Goal: Information Seeking & Learning: Learn about a topic

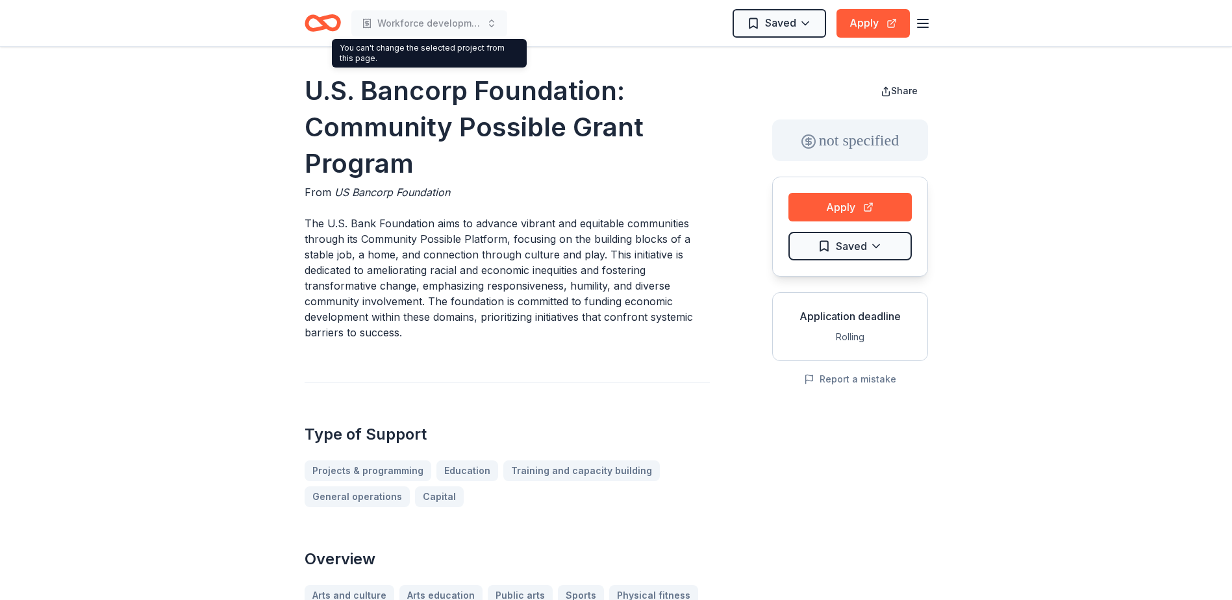
scroll to position [649, 0]
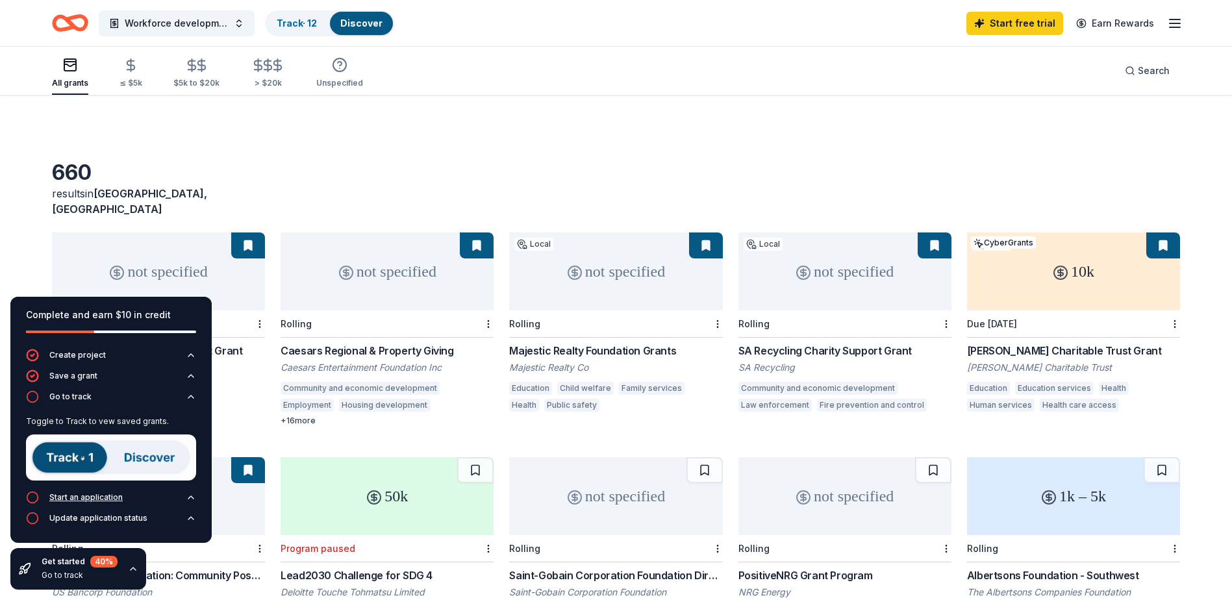
scroll to position [788, 0]
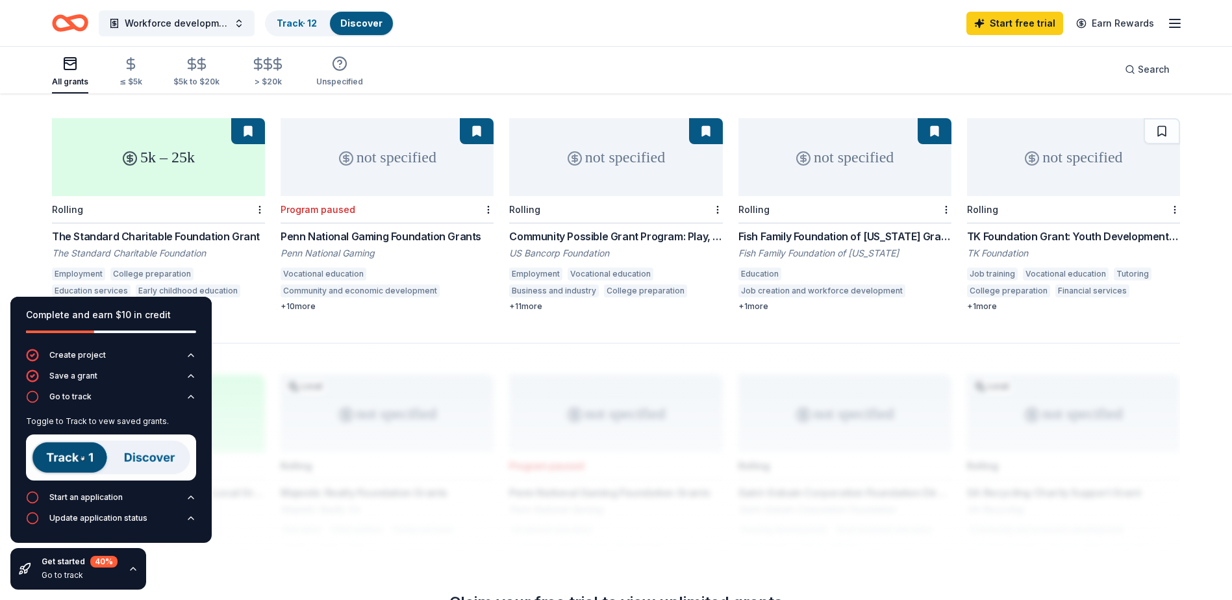
click at [223, 229] on div "The Standard Charitable Foundation Grant" at bounding box center [158, 237] width 213 height 16
click at [68, 490] on div "Toggle to Track to vew saved grants." at bounding box center [111, 451] width 170 height 80
click at [69, 497] on div "Start an application" at bounding box center [85, 497] width 73 height 10
